Goal: Task Accomplishment & Management: Use online tool/utility

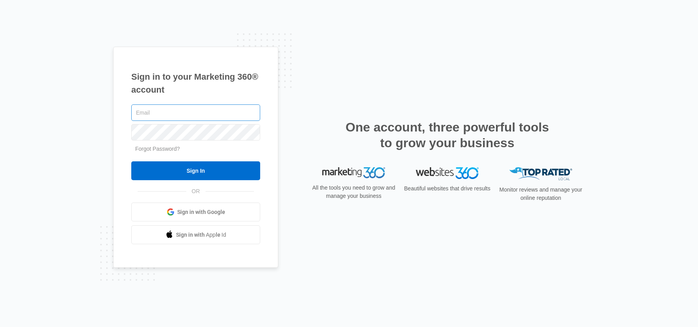
click at [167, 109] on input "text" at bounding box center [195, 112] width 129 height 16
type input "[PERSON_NAME][EMAIL_ADDRESS][PERSON_NAME][DOMAIN_NAME]"
click at [131, 161] on input "Sign In" at bounding box center [195, 170] width 129 height 19
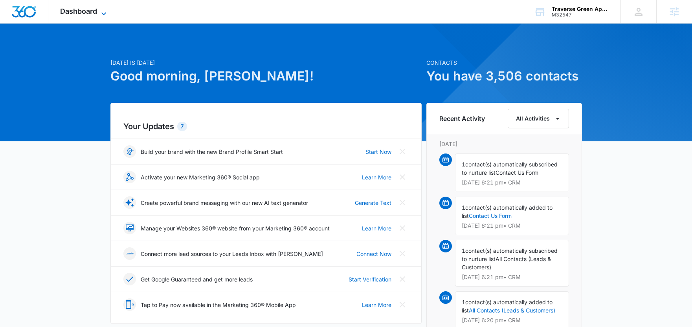
click at [79, 7] on span "Dashboard" at bounding box center [78, 11] width 37 height 8
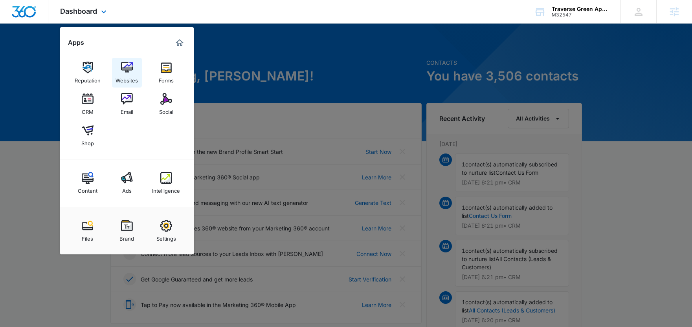
click at [126, 75] on div "Websites" at bounding box center [126, 78] width 22 height 10
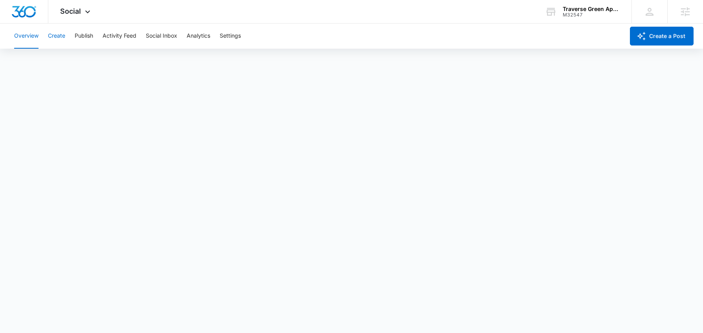
click at [57, 33] on button "Create" at bounding box center [56, 36] width 17 height 25
click at [85, 62] on button "Approvals" at bounding box center [77, 60] width 26 height 22
